Goal: Transaction & Acquisition: Book appointment/travel/reservation

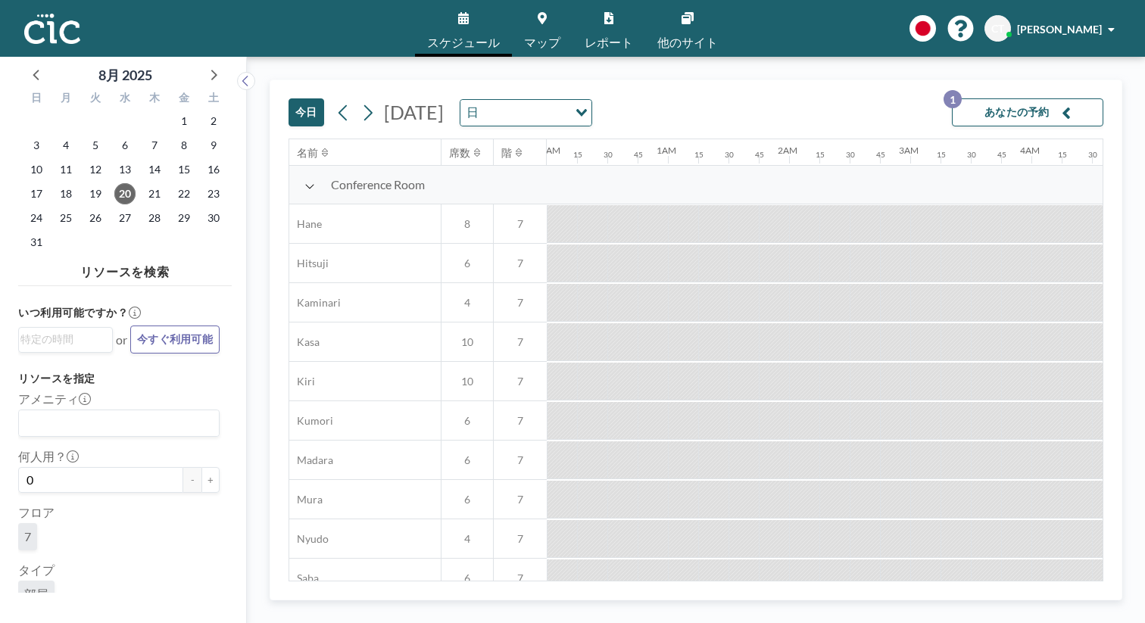
scroll to position [382, 1362]
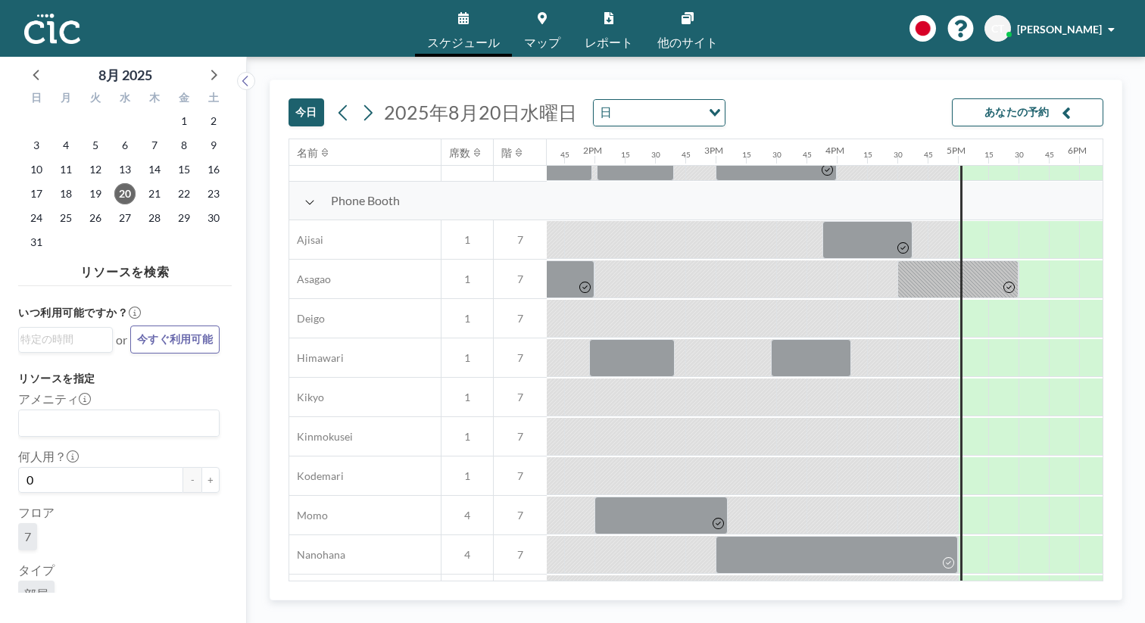
scroll to position [363, 1649]
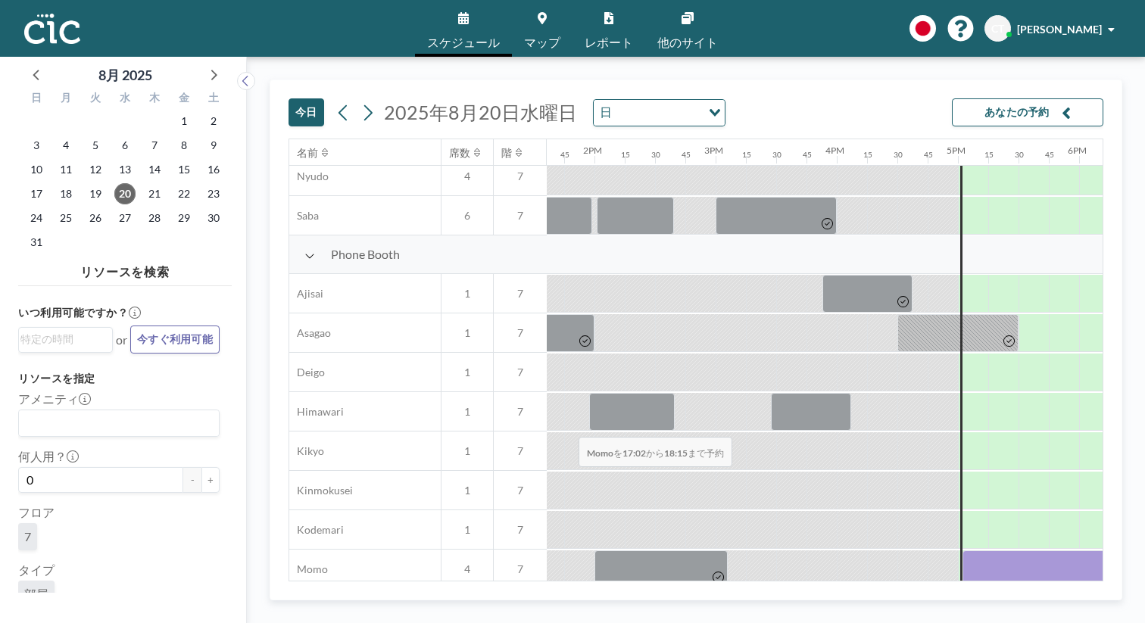
drag, startPoint x: 484, startPoint y: 402, endPoint x: 574, endPoint y: 401, distance: 90.1
click at [962, 551] on div at bounding box center [1035, 570] width 147 height 38
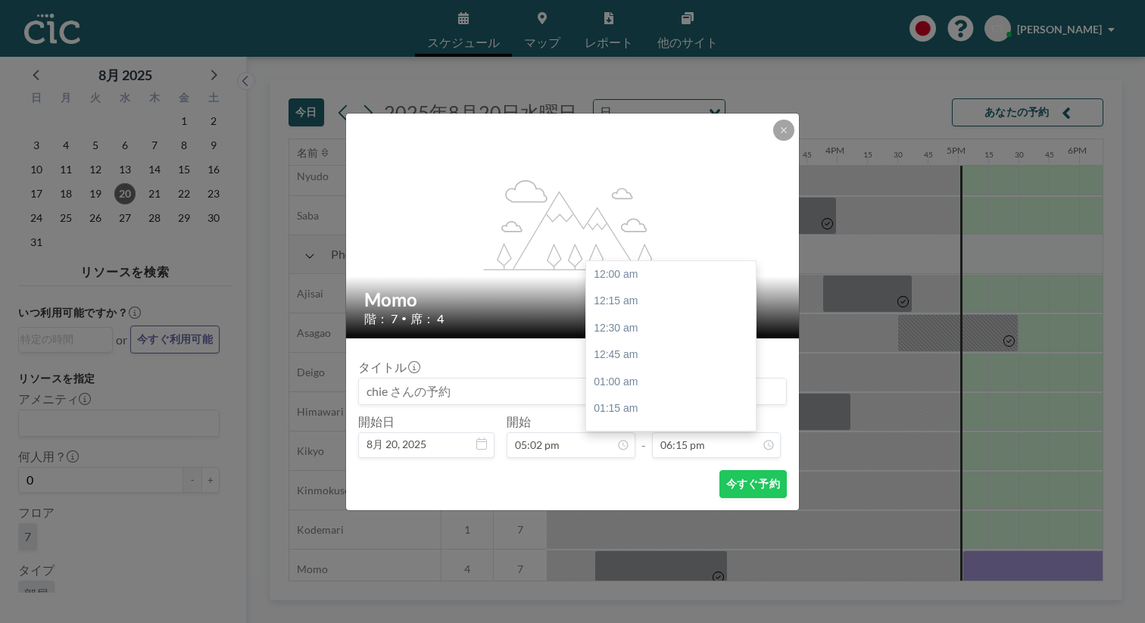
scroll to position [1764, 0]
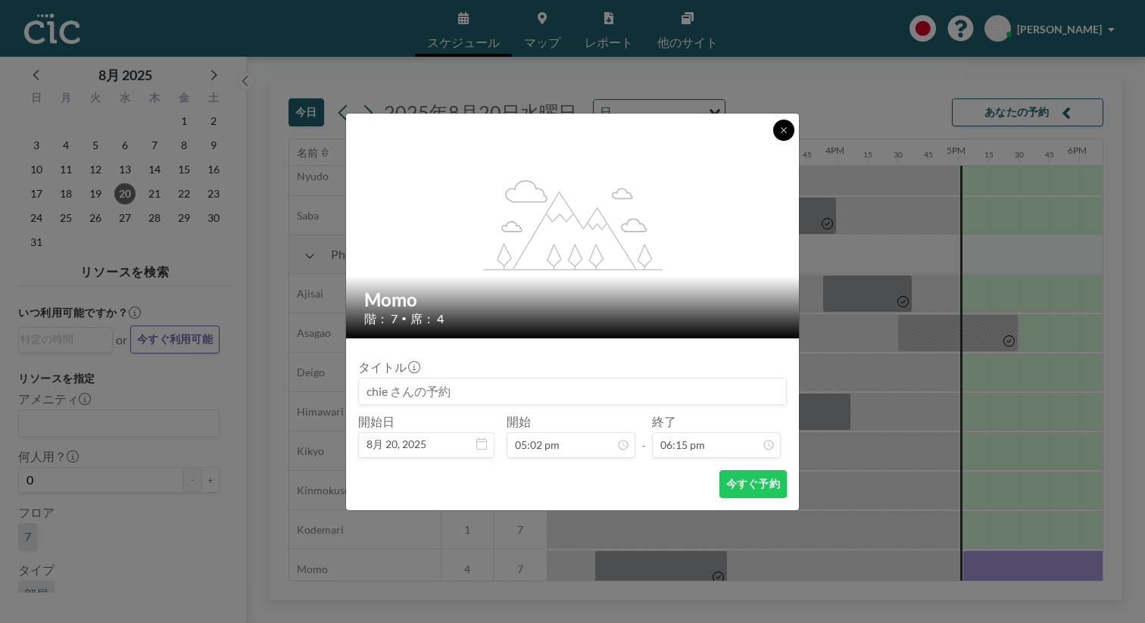
click at [773, 141] on button at bounding box center [783, 130] width 21 height 21
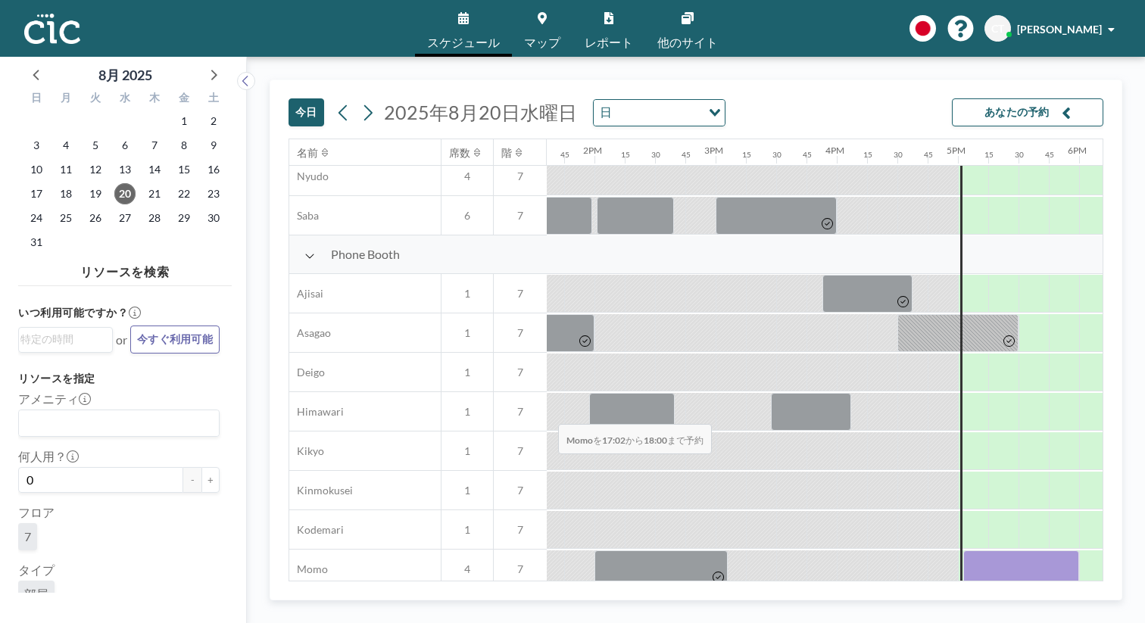
drag, startPoint x: 479, startPoint y: 393, endPoint x: 554, endPoint y: 388, distance: 74.4
click at [963, 551] on div at bounding box center [1021, 570] width 116 height 38
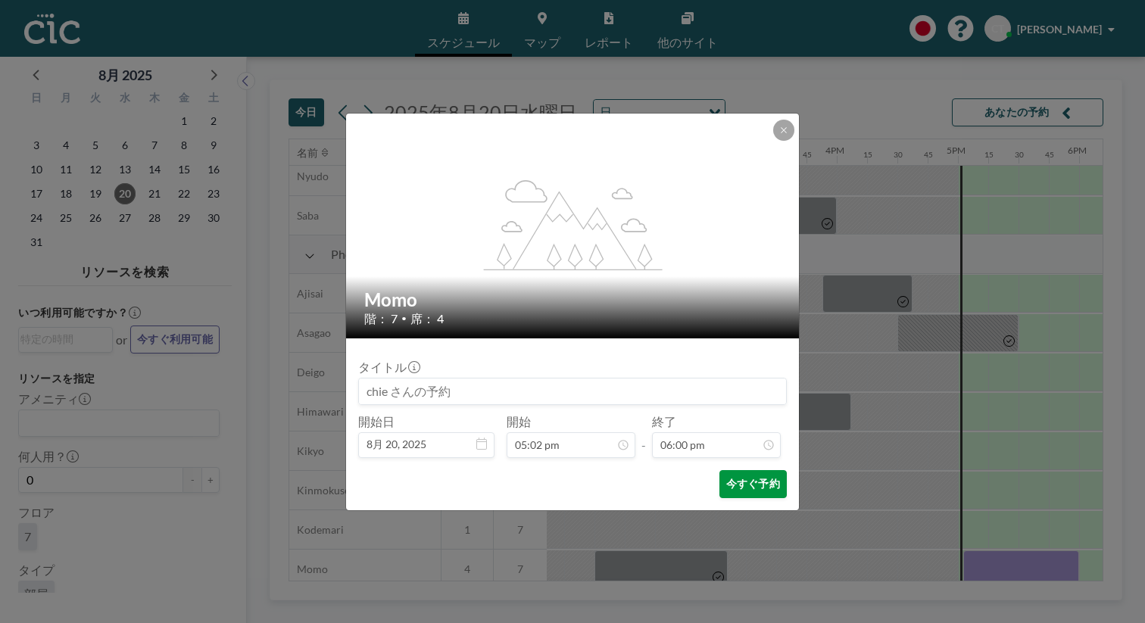
scroll to position [1740, 0]
click at [719, 470] on button "今すぐ予約" at bounding box center [752, 484] width 67 height 28
